Goal: Transaction & Acquisition: Purchase product/service

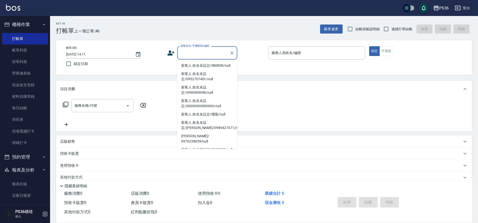
scroll to position [160, 0]
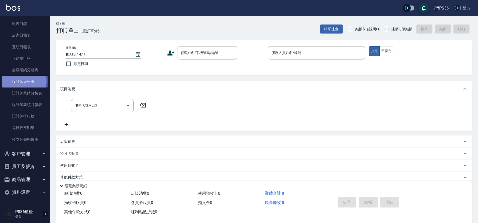
click at [15, 81] on link "設計師日報表" at bounding box center [25, 82] width 46 height 12
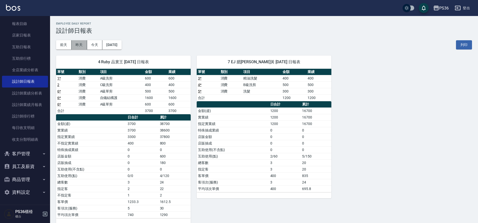
click at [82, 49] on button "昨天" at bounding box center [80, 44] width 16 height 9
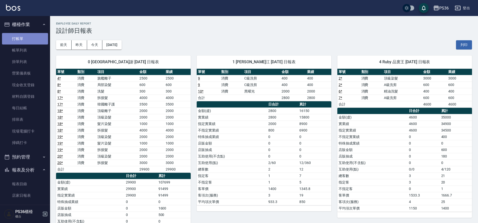
click at [34, 41] on link "打帳單" at bounding box center [25, 39] width 46 height 12
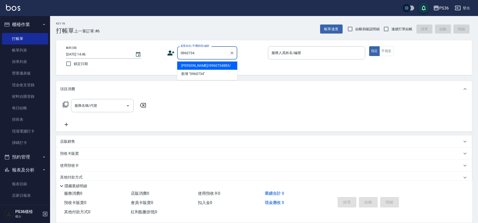
click at [214, 67] on li "[PERSON_NAME]/0960734883/" at bounding box center [207, 66] width 60 height 8
type input "[PERSON_NAME]/0960734883/"
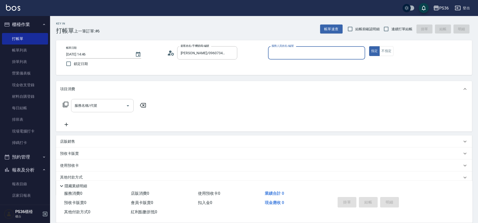
type input "Ruby-4"
click at [97, 108] on input "服務名稱/代號" at bounding box center [98, 105] width 51 height 9
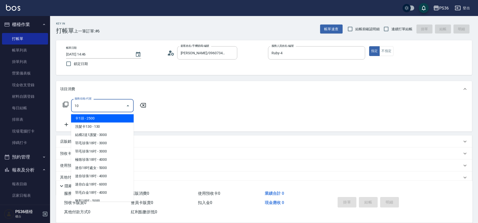
type input "102"
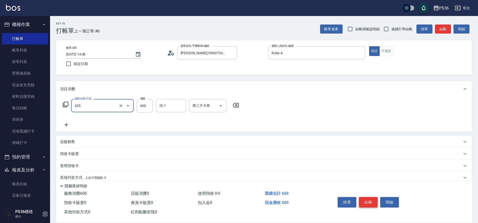
type input "A級洗剪(205)"
click at [363, 201] on button "結帳" at bounding box center [368, 202] width 19 height 11
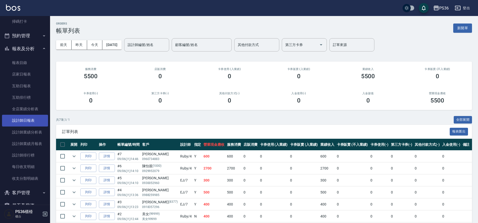
scroll to position [125, 0]
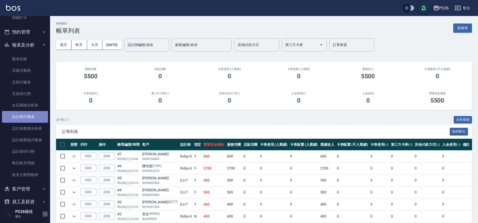
click at [31, 119] on link "設計師日報表" at bounding box center [25, 117] width 46 height 12
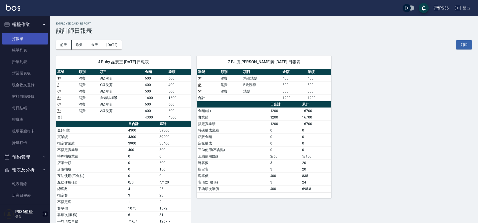
click at [27, 36] on link "打帳單" at bounding box center [25, 39] width 46 height 12
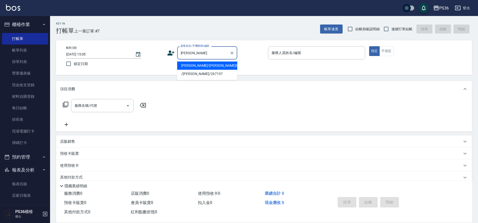
drag, startPoint x: 208, startPoint y: 67, endPoint x: 253, endPoint y: 57, distance: 47.0
click at [208, 67] on li "[PERSON_NAME]/[PERSON_NAME]8495/8495" at bounding box center [207, 66] width 60 height 8
type input "[PERSON_NAME]/[PERSON_NAME]8495/8495"
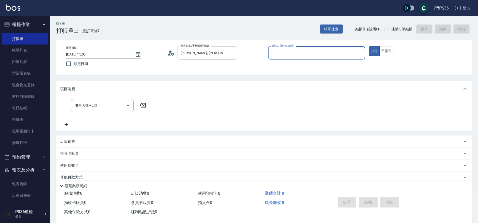
type input "Ruby-4"
click at [103, 106] on input "服務名稱/代號" at bounding box center [98, 105] width 51 height 9
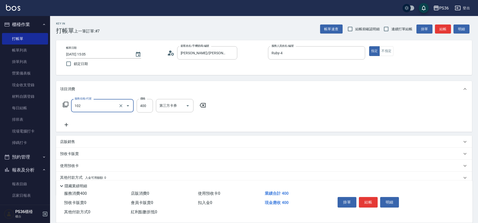
type input "精油洗髮(102)"
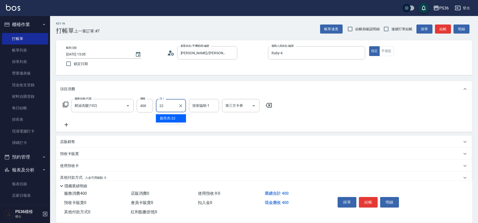
type input "[PERSON_NAME]-22"
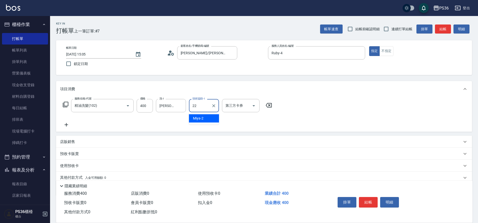
type input "[PERSON_NAME]-22"
click at [368, 205] on button "結帳" at bounding box center [368, 202] width 19 height 11
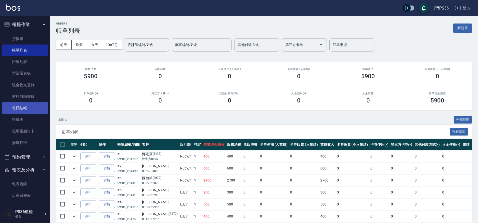
click at [32, 110] on link "每日結帳" at bounding box center [25, 108] width 46 height 12
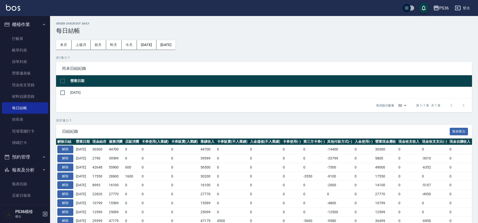
scroll to position [50, 0]
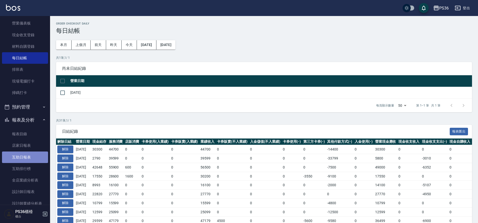
click at [29, 157] on link "互助日報表" at bounding box center [25, 158] width 46 height 12
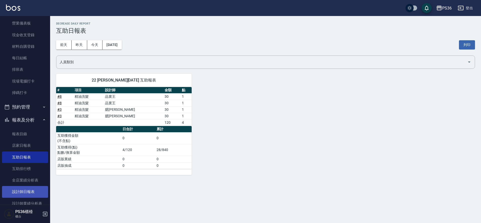
click at [32, 190] on link "設計師日報表" at bounding box center [25, 192] width 46 height 12
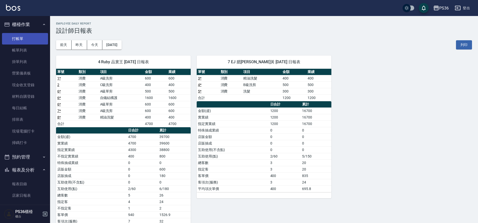
click at [22, 36] on link "打帳單" at bounding box center [25, 39] width 46 height 12
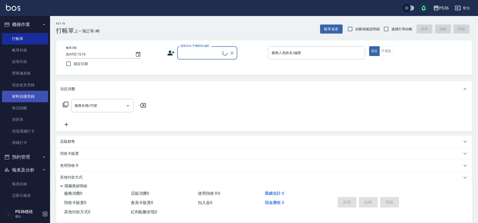
click at [33, 92] on link "材料自購登錄" at bounding box center [25, 97] width 46 height 12
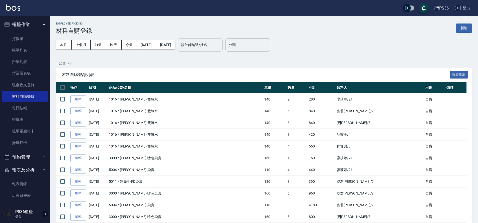
click at [217, 46] on input "設計師編號/姓名" at bounding box center [200, 45] width 41 height 9
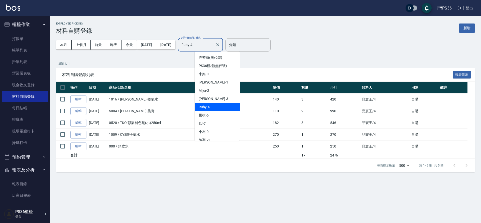
click at [205, 47] on input "Ruby-4" at bounding box center [196, 45] width 33 height 9
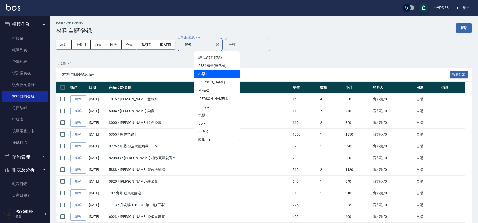
click at [213, 47] on input "小樂-0" at bounding box center [196, 45] width 33 height 9
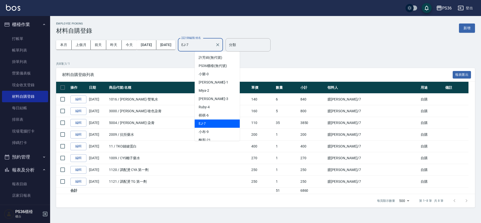
click at [210, 42] on input "EJ-7" at bounding box center [196, 45] width 33 height 9
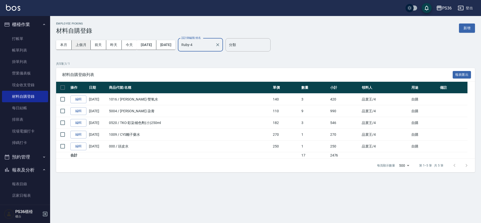
type input "Ruby-4"
click at [78, 44] on button "上個月" at bounding box center [81, 44] width 19 height 9
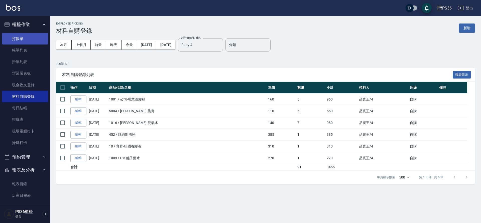
click at [25, 38] on link "打帳單" at bounding box center [25, 39] width 46 height 12
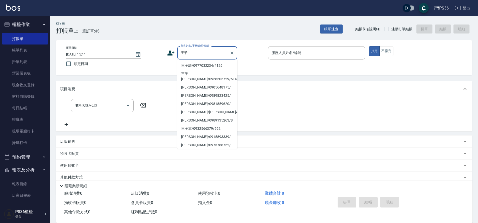
click at [204, 65] on li "王子頡/0977032234/4129" at bounding box center [207, 66] width 60 height 8
type input "王子頡/0977032234/4129"
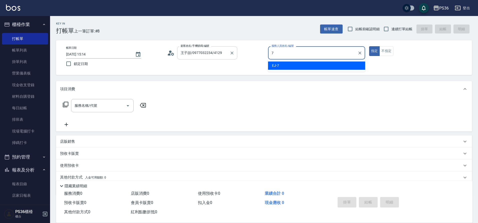
type input "7"
type button "true"
type input "EJ-7"
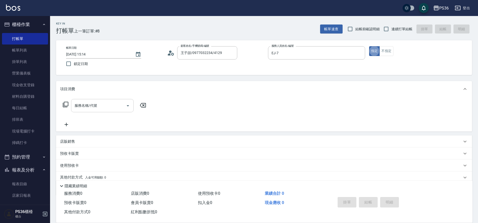
click at [118, 104] on input "服務名稱/代號" at bounding box center [98, 105] width 51 height 9
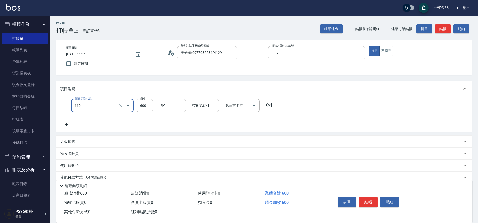
type input "精油洗髮+去角質(110)"
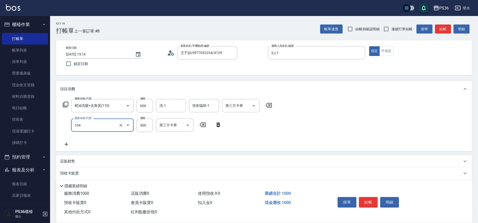
type input "B級單剪(104)"
click at [370, 206] on div "掛單 結帳 明細" at bounding box center [368, 203] width 65 height 16
click at [370, 201] on button "結帳" at bounding box center [368, 202] width 19 height 11
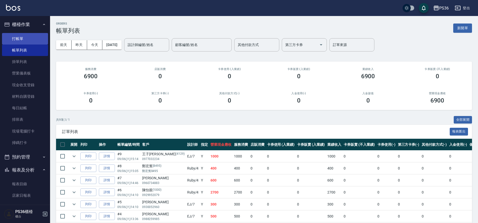
click at [26, 34] on link "打帳單" at bounding box center [25, 39] width 46 height 12
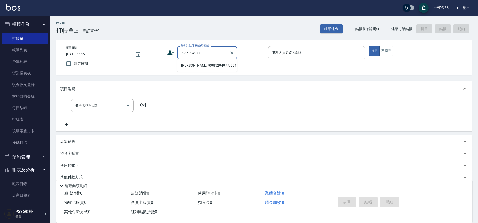
click at [216, 65] on li "[PERSON_NAME]/0985294977/331350" at bounding box center [207, 66] width 60 height 8
type input "[PERSON_NAME]/0985294977/331350"
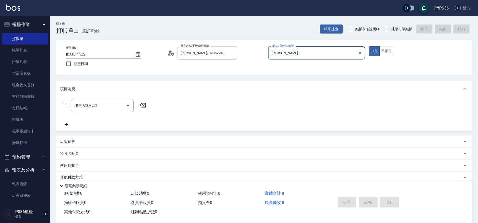
type input "[PERSON_NAME]-1"
click at [66, 103] on icon at bounding box center [66, 105] width 6 height 6
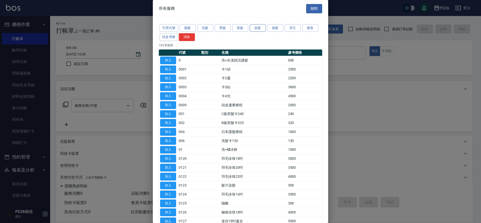
click at [259, 28] on button "染髮" at bounding box center [258, 28] width 16 height 8
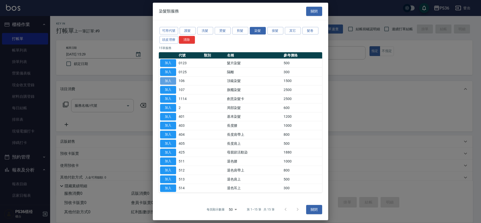
click at [163, 84] on button "加入" at bounding box center [168, 81] width 16 height 8
type input "頂級染髮(106)"
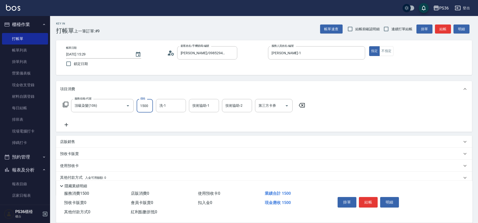
click at [150, 106] on input "1500" at bounding box center [145, 106] width 16 height 14
type input "2000"
click at [370, 201] on button "結帳" at bounding box center [368, 202] width 19 height 11
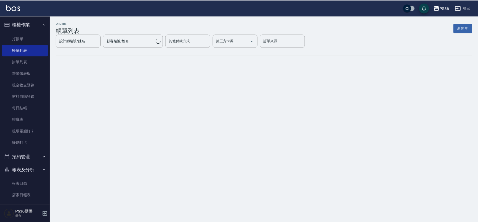
scroll to position [100, 0]
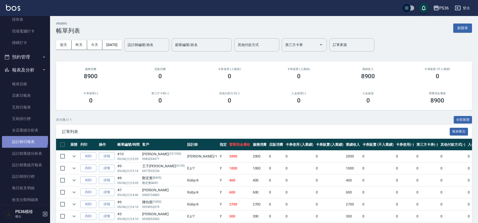
click at [24, 137] on link "設計師日報表" at bounding box center [25, 142] width 46 height 12
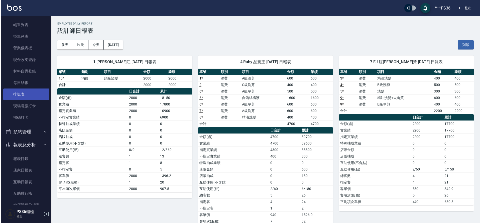
scroll to position [75, 0]
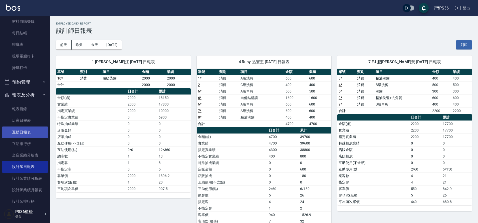
click at [28, 138] on link "互助日報表" at bounding box center [25, 133] width 46 height 12
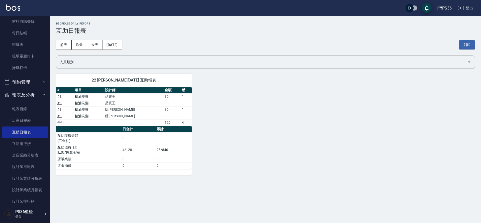
click at [122, 51] on div "[DATE] [DATE] [DATE] [DATE] 列印" at bounding box center [265, 44] width 419 height 21
click at [121, 47] on button "[DATE]" at bounding box center [111, 44] width 19 height 9
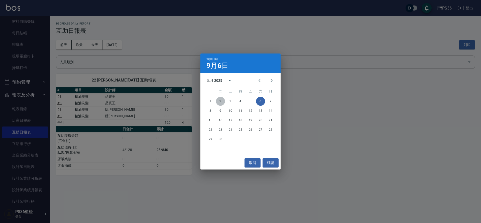
click at [218, 101] on button "2" at bounding box center [220, 101] width 9 height 9
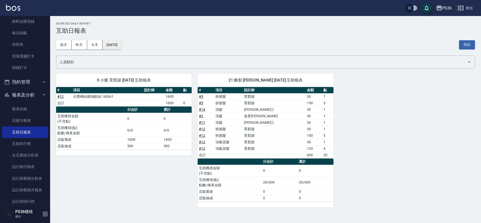
click at [121, 47] on button "[DATE]" at bounding box center [111, 44] width 19 height 9
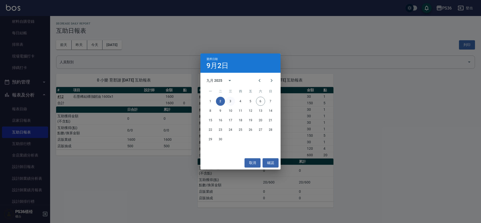
click at [230, 100] on button "3" at bounding box center [230, 101] width 9 height 9
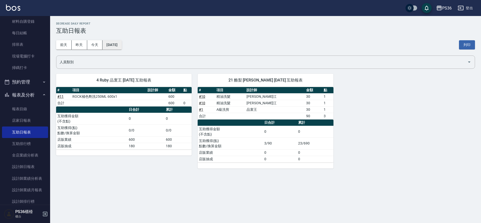
click at [121, 48] on button "[DATE]" at bounding box center [111, 44] width 19 height 9
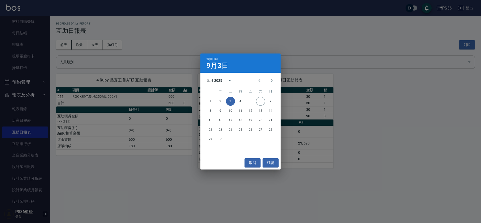
click at [236, 98] on div "1 2 3 4 5 6 7" at bounding box center [240, 101] width 80 height 9
click at [236, 99] on button "4" at bounding box center [240, 101] width 9 height 9
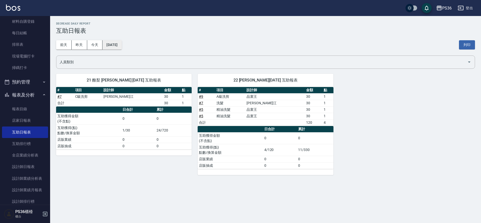
click at [121, 43] on button "[DATE]" at bounding box center [111, 44] width 19 height 9
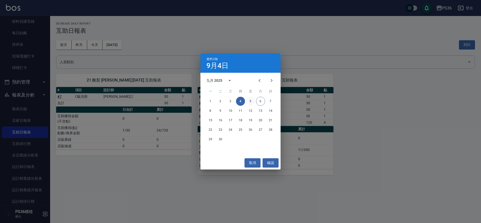
click at [251, 102] on button "5" at bounding box center [250, 101] width 9 height 9
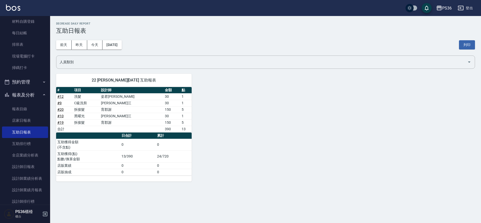
click at [114, 50] on div "[DATE] [DATE] [DATE] [DATE] 列印" at bounding box center [265, 44] width 419 height 21
click at [116, 48] on button "[DATE]" at bounding box center [111, 44] width 19 height 9
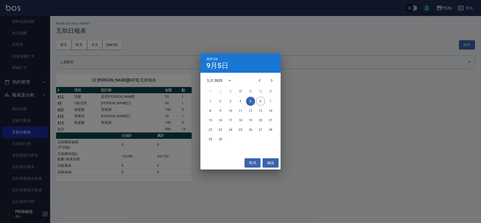
click at [256, 100] on button "6" at bounding box center [260, 101] width 9 height 9
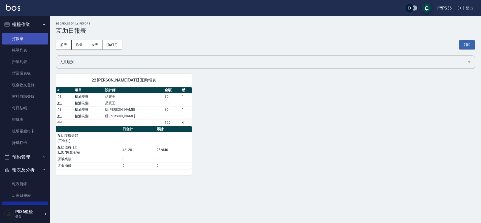
click at [22, 40] on link "打帳單" at bounding box center [25, 39] width 46 height 12
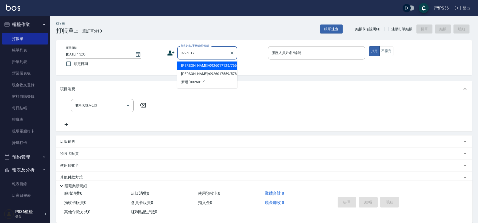
type input "[PERSON_NAME]/0926017125/766143"
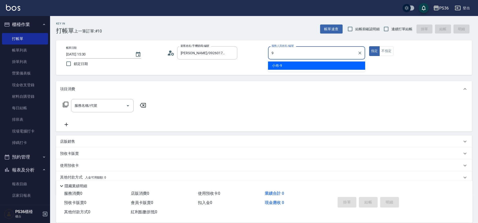
type input "小布-9"
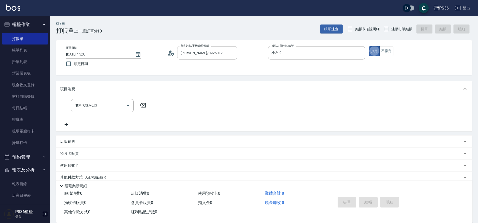
type button "true"
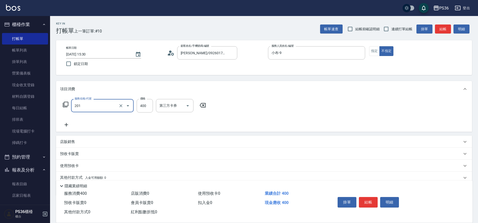
type input "C級洗剪(201)"
click at [368, 203] on button "結帳" at bounding box center [368, 202] width 19 height 11
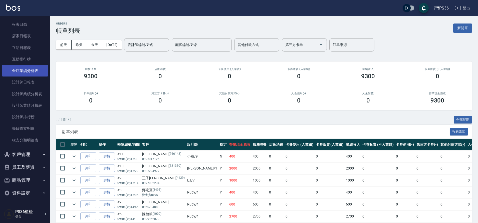
scroll to position [160, 0]
click at [27, 157] on button "客戶管理" at bounding box center [25, 153] width 46 height 13
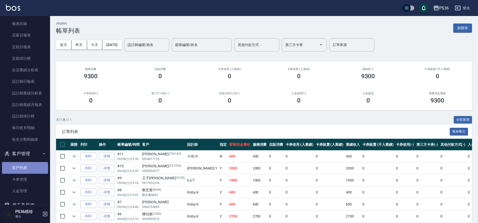
click at [25, 170] on link "客戶列表" at bounding box center [25, 168] width 46 height 12
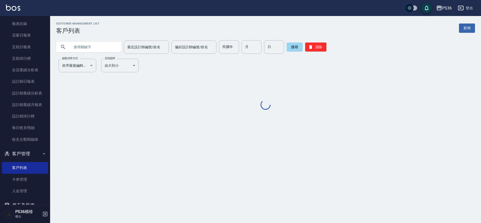
click at [100, 46] on input "text" at bounding box center [93, 47] width 47 height 14
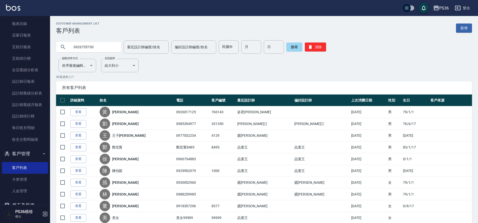
type input "0926755730"
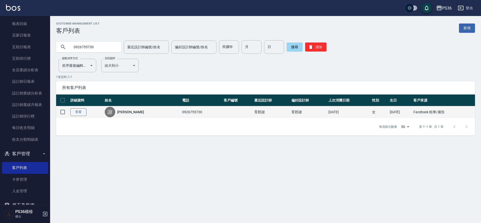
click at [76, 114] on link "查看" at bounding box center [78, 112] width 16 height 8
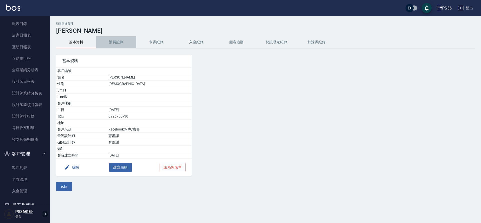
click at [134, 41] on button "消費記錄" at bounding box center [116, 42] width 40 height 12
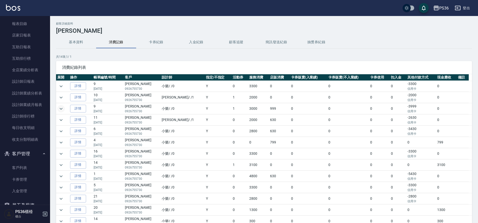
click at [61, 108] on icon "expand row" at bounding box center [61, 109] width 6 height 6
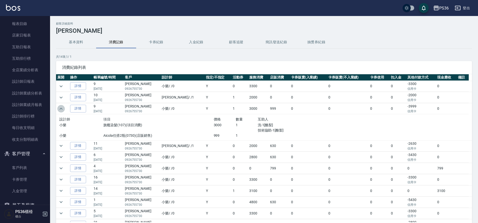
click at [61, 108] on icon "expand row" at bounding box center [61, 109] width 3 height 2
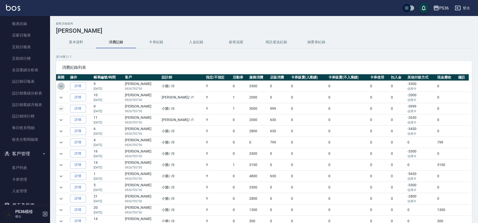
click at [62, 85] on icon "expand row" at bounding box center [61, 86] width 6 height 6
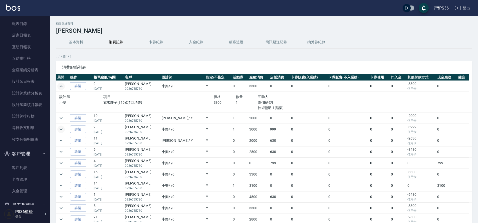
click at [65, 121] on td at bounding box center [62, 118] width 13 height 11
click at [62, 121] on icon "expand row" at bounding box center [61, 118] width 6 height 6
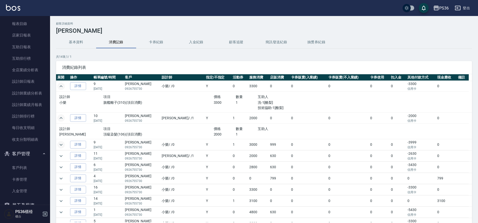
click at [61, 120] on icon "expand row" at bounding box center [61, 118] width 6 height 6
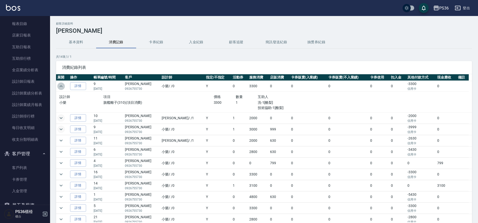
click at [61, 88] on icon "expand row" at bounding box center [61, 86] width 6 height 6
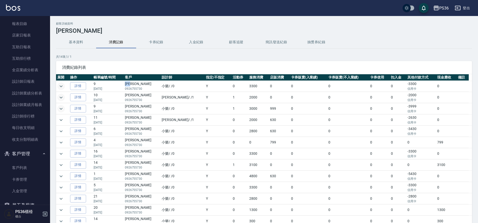
drag, startPoint x: 130, startPoint y: 84, endPoint x: 142, endPoint y: 84, distance: 11.3
click at [142, 84] on td "[PERSON_NAME] 0926755730" at bounding box center [142, 86] width 37 height 11
copy td "[PERSON_NAME]"
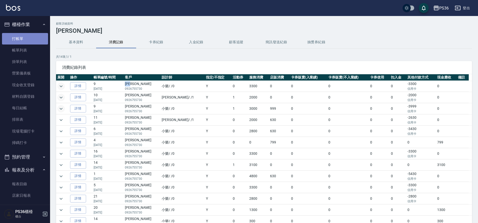
click at [25, 34] on link "打帳單" at bounding box center [25, 39] width 46 height 12
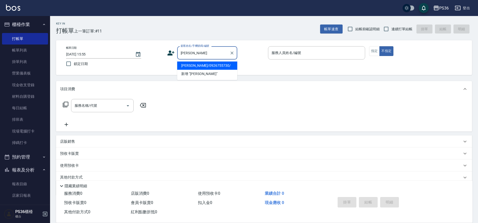
click at [193, 65] on li "[PERSON_NAME]/0926755730/" at bounding box center [207, 66] width 60 height 8
type input "[PERSON_NAME]/0926755730/"
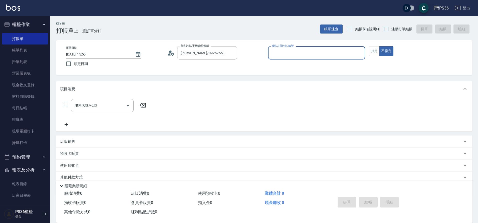
type input "小樂-0"
click at [66, 103] on icon at bounding box center [66, 105] width 6 height 6
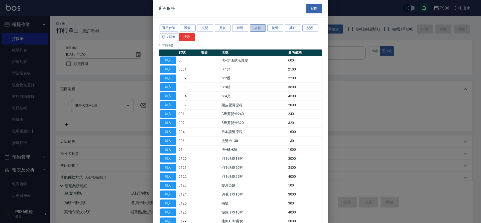
click at [257, 30] on button "染髮" at bounding box center [258, 28] width 16 height 8
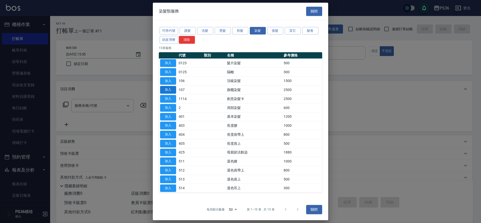
click at [170, 92] on button "加入" at bounding box center [168, 90] width 16 height 8
type input "旗艦染髮(107)"
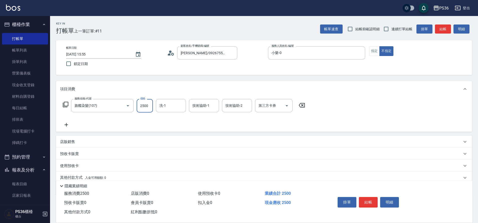
click at [145, 106] on input "2500" at bounding box center [145, 106] width 16 height 14
type input "3000"
click at [67, 106] on icon at bounding box center [66, 105] width 6 height 6
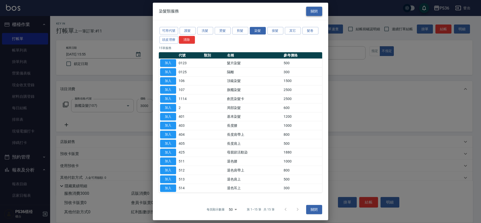
click at [310, 14] on button "關閉" at bounding box center [314, 11] width 16 height 9
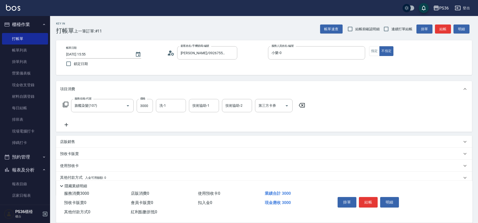
click at [81, 141] on div "店販銷售" at bounding box center [261, 141] width 402 height 5
type input "小樂-0"
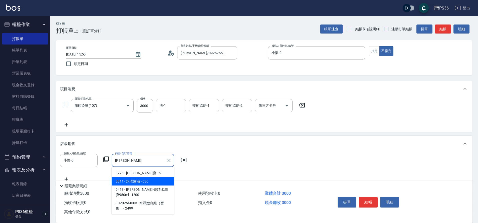
click at [153, 183] on span "0311 - 水潤髮浴 - 630" at bounding box center [143, 182] width 63 height 8
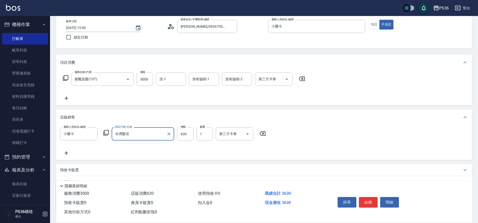
scroll to position [64, 0]
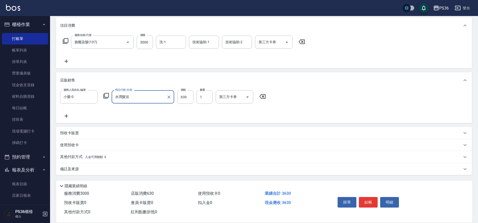
type input "水潤髮浴"
click at [83, 155] on p "其他付款方式 入金可用餘額: 0" at bounding box center [83, 157] width 46 height 6
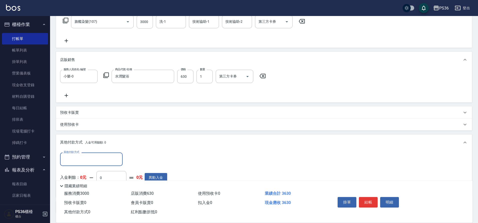
scroll to position [114, 0]
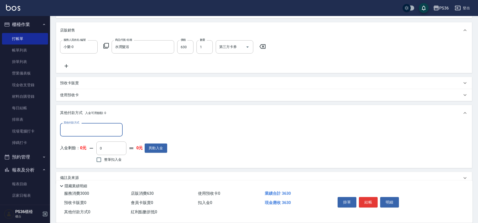
click at [100, 127] on input "其他付款方式" at bounding box center [91, 129] width 58 height 9
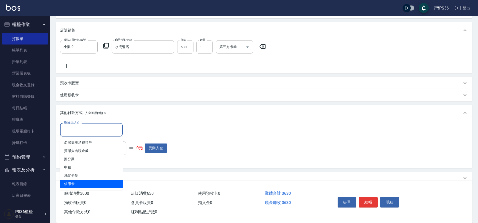
click at [95, 181] on span "信用卡" at bounding box center [91, 184] width 63 height 8
type input "信用卡"
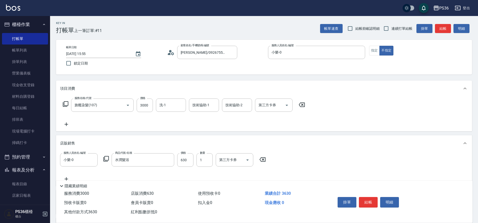
scroll to position [0, 0]
type input "3630"
click at [372, 45] on div "帳單日期 [DATE] 15:55 鎖定日期 顧客姓名/手機號碼/編號 [PERSON_NAME]/0926755730/ 顧客姓名/手機號碼/編號 服務人員…" at bounding box center [264, 57] width 416 height 35
click at [375, 48] on button "指定" at bounding box center [374, 51] width 11 height 10
click at [370, 201] on button "結帳" at bounding box center [368, 202] width 19 height 11
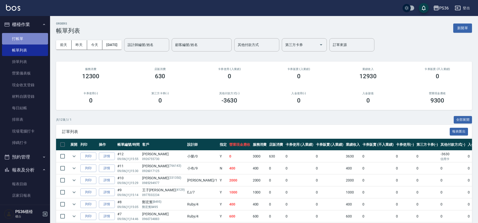
click at [30, 40] on link "打帳單" at bounding box center [25, 39] width 46 height 12
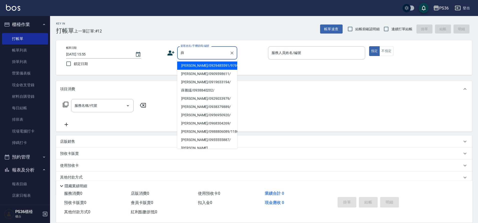
click at [209, 66] on li "[PERSON_NAME]/0929485591/976995" at bounding box center [207, 66] width 60 height 8
type input "[PERSON_NAME]/0929485591/976995"
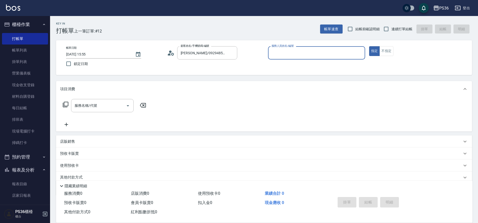
type input "小樂-0"
click at [66, 104] on icon at bounding box center [66, 105] width 6 height 6
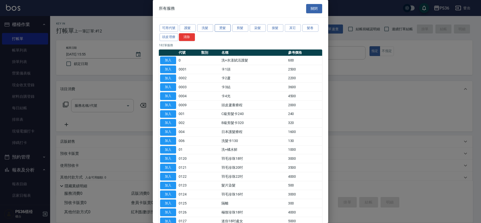
click at [227, 30] on button "燙髮" at bounding box center [223, 28] width 16 height 8
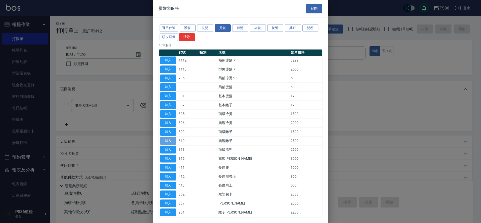
click at [171, 139] on button "加入" at bounding box center [168, 141] width 16 height 8
type input "旗艦離子(310)"
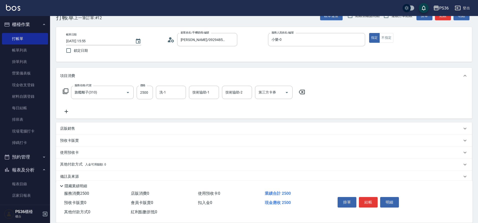
scroll to position [21, 0]
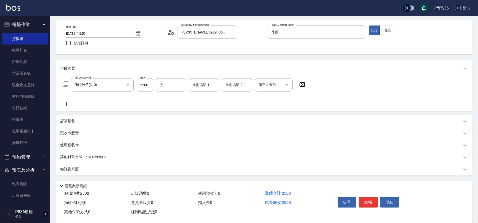
click at [73, 154] on div "其他付款方式 入金可用餘額: 0" at bounding box center [264, 157] width 416 height 12
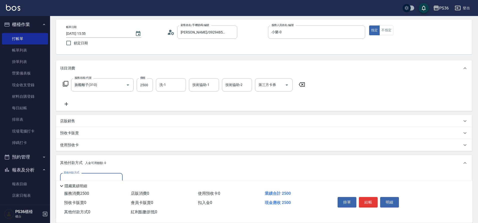
scroll to position [0, 0]
click at [84, 175] on div "其他付款方式" at bounding box center [91, 179] width 63 height 13
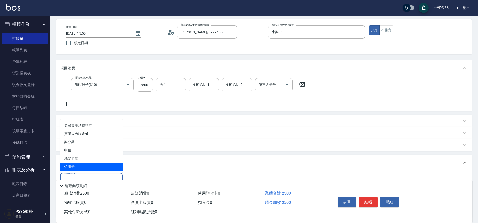
click at [85, 168] on span "信用卡" at bounding box center [91, 167] width 63 height 8
type input "信用卡"
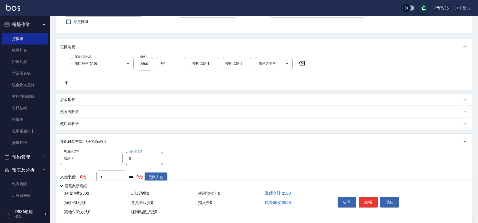
scroll to position [71, 0]
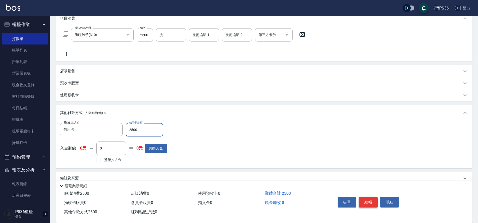
type input "2500"
drag, startPoint x: 372, startPoint y: 204, endPoint x: 346, endPoint y: 190, distance: 28.9
click at [372, 204] on button "結帳" at bounding box center [368, 202] width 19 height 11
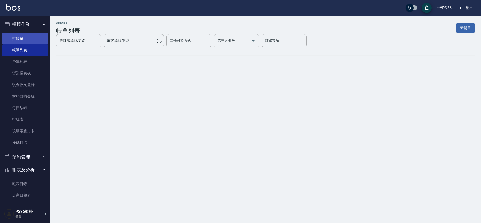
click at [27, 40] on link "打帳單" at bounding box center [25, 39] width 46 height 12
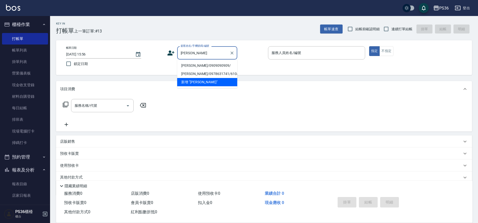
click at [196, 64] on li "[PERSON_NAME]/0909090909/" at bounding box center [207, 66] width 60 height 8
type input "[PERSON_NAME]/0909090909/"
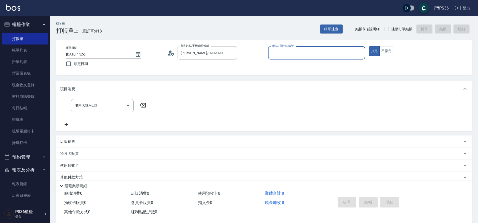
type input "小樂-0"
click at [66, 105] on icon at bounding box center [66, 105] width 6 height 6
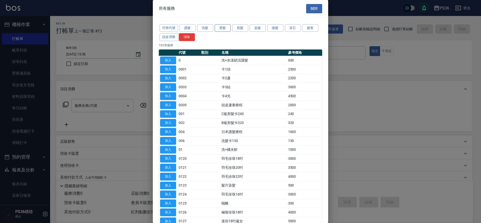
click at [222, 28] on button "燙髮" at bounding box center [223, 28] width 16 height 8
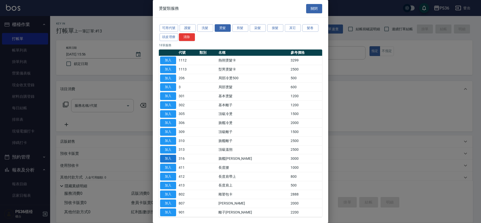
click at [173, 159] on button "加入" at bounding box center [168, 159] width 16 height 8
type input "旗艦溫朔(316)"
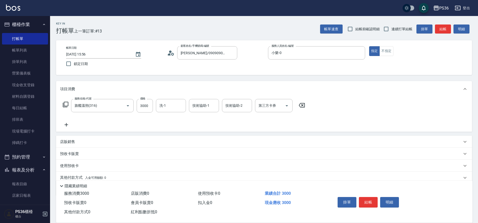
click at [68, 104] on icon at bounding box center [66, 105] width 6 height 6
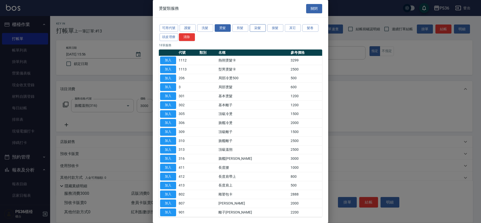
click at [260, 29] on button "染髮" at bounding box center [258, 28] width 16 height 8
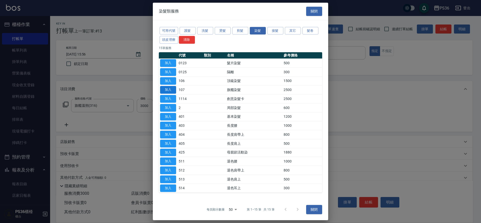
click at [173, 90] on button "加入" at bounding box center [168, 90] width 16 height 8
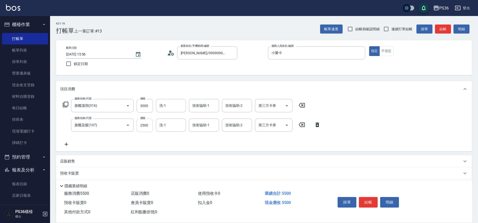
click at [149, 123] on input "2500" at bounding box center [145, 126] width 16 height 14
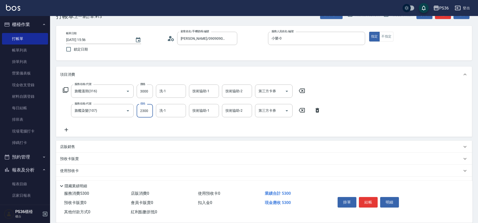
scroll to position [40, 0]
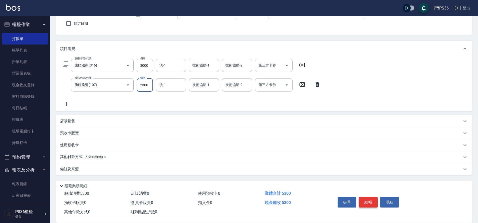
type input "2300"
click at [369, 198] on button "結帳" at bounding box center [368, 202] width 19 height 11
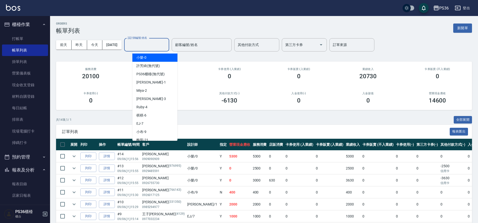
click at [143, 46] on input "設計師編號/姓名" at bounding box center [146, 45] width 41 height 9
type input "小樂-0"
